Goal: Navigation & Orientation: Understand site structure

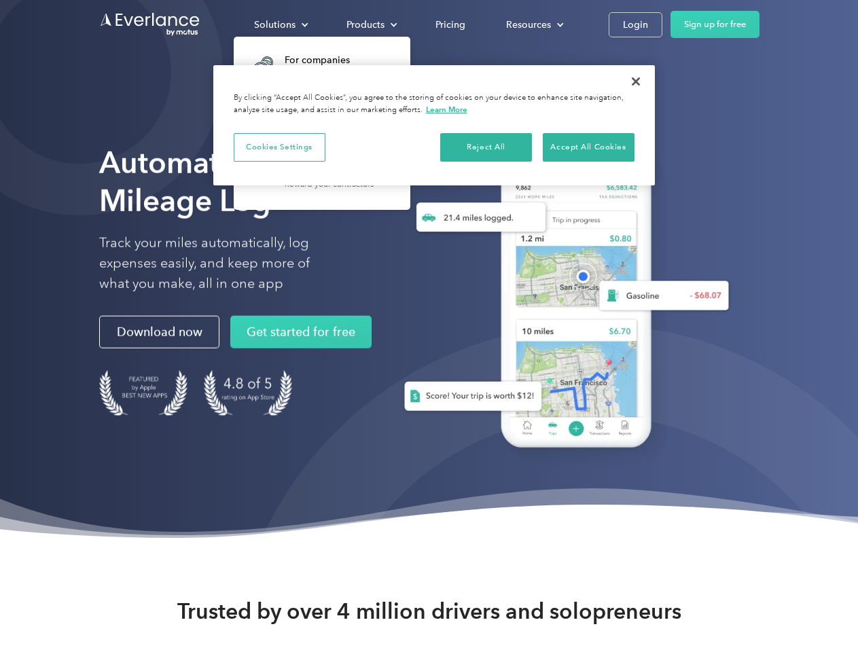
click at [280, 24] on div "Solutions" at bounding box center [274, 24] width 41 height 17
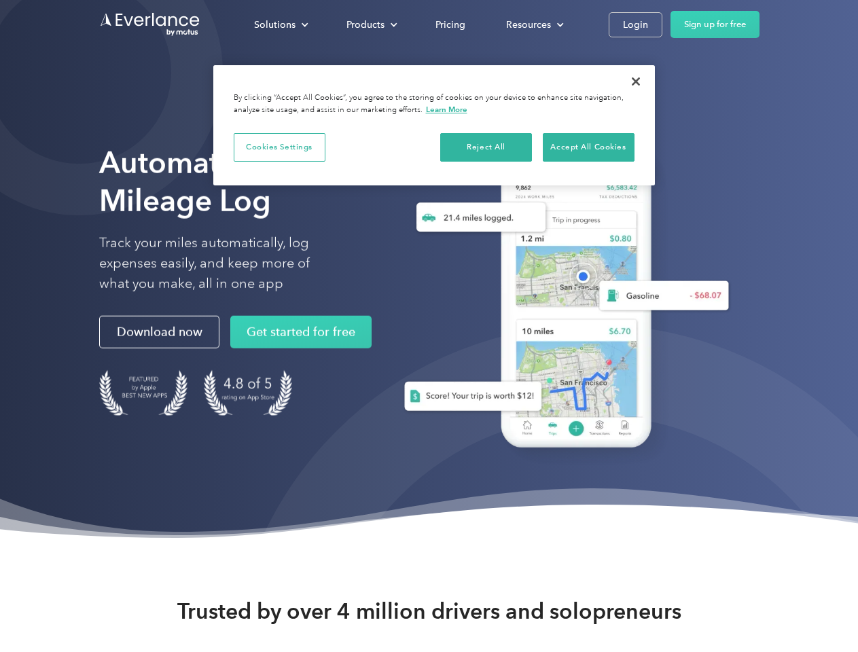
click at [370, 24] on div "Products" at bounding box center [365, 24] width 38 height 17
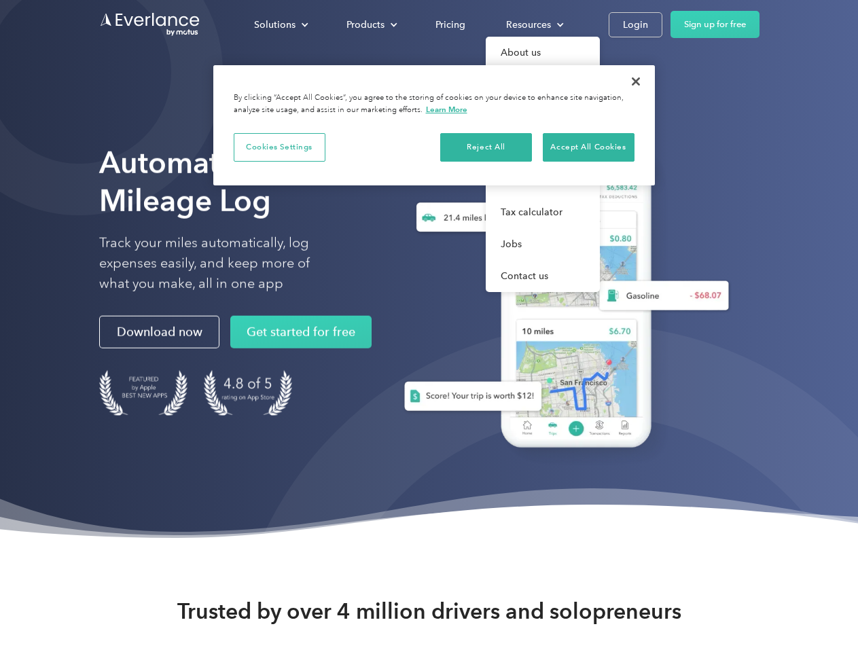
click at [533, 24] on div "Resources" at bounding box center [528, 24] width 45 height 17
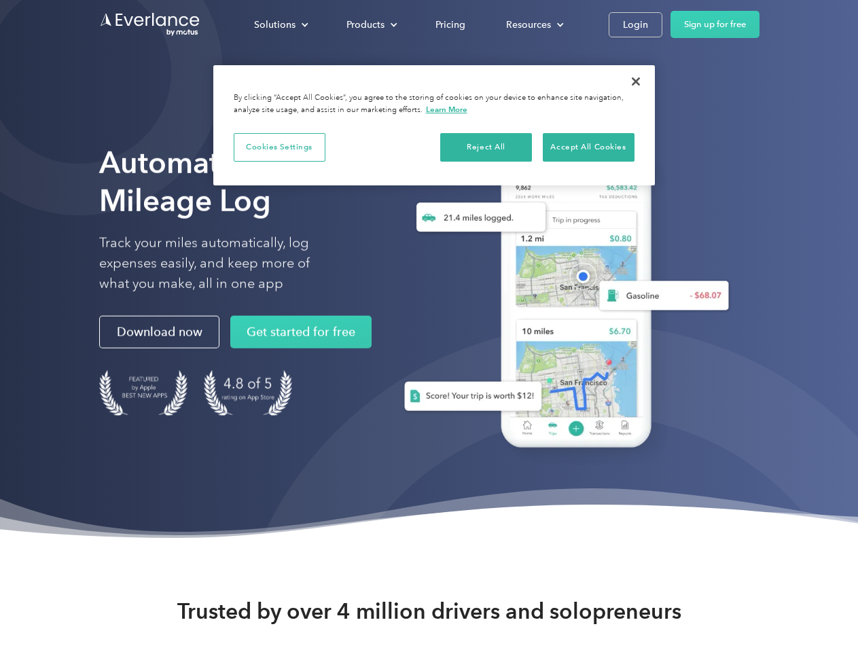
click at [279, 147] on button "Cookies Settings" at bounding box center [280, 147] width 92 height 29
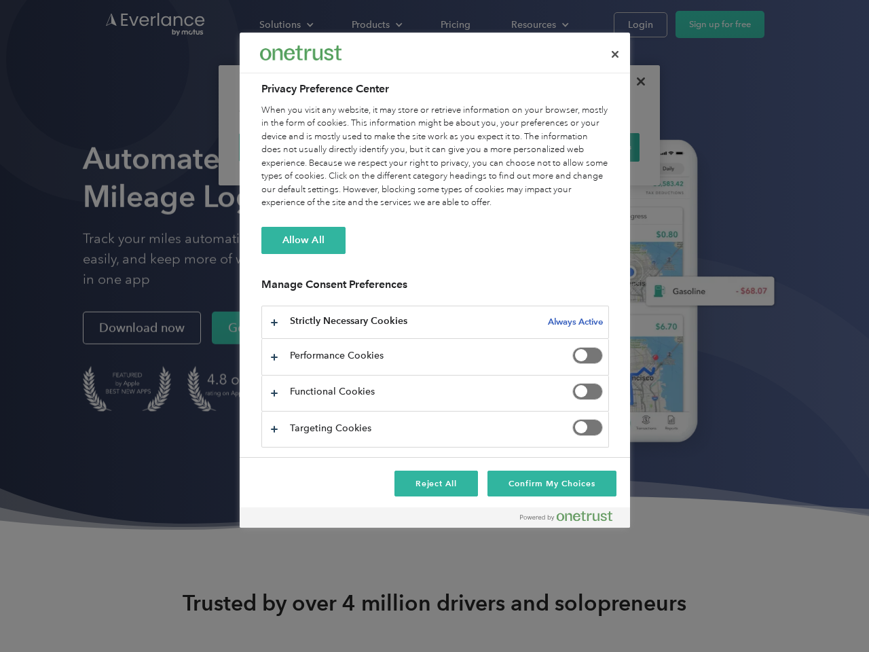
click at [486, 147] on div "When you visit any website, it may store or retrieve information on your browse…" at bounding box center [435, 157] width 348 height 106
click at [588, 147] on div "When you visit any website, it may store or retrieve information on your browse…" at bounding box center [435, 157] width 348 height 106
click at [636, 81] on div at bounding box center [434, 326] width 869 height 652
